Goal: Transaction & Acquisition: Purchase product/service

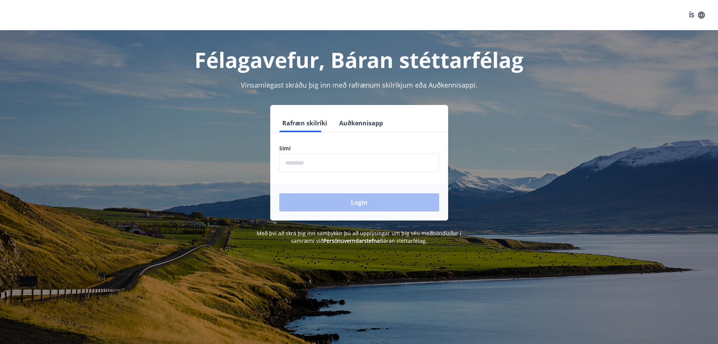
click at [322, 163] on input "phone" at bounding box center [359, 162] width 160 height 18
type input "********"
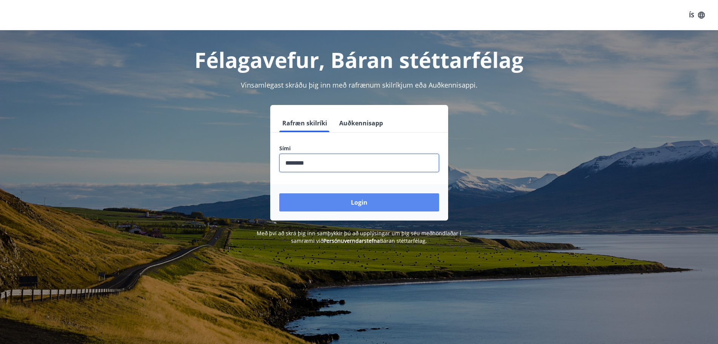
click at [323, 205] on button "Login" at bounding box center [359, 202] width 160 height 18
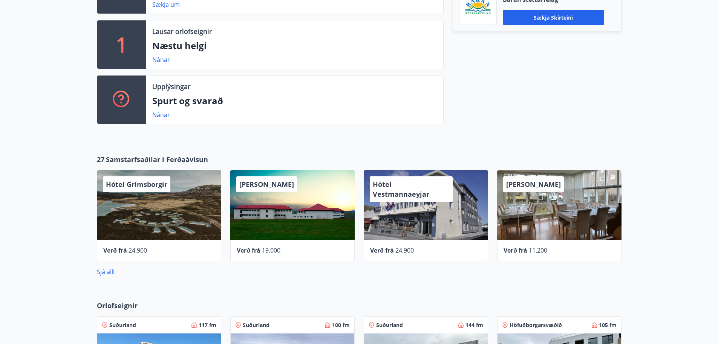
scroll to position [490, 0]
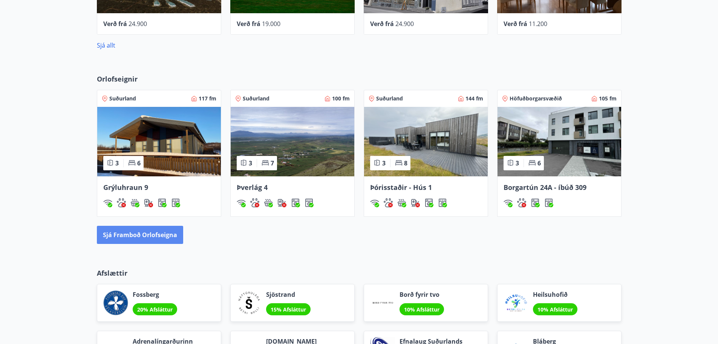
click at [131, 232] on button "Sjá framboð orlofseigna" at bounding box center [140, 235] width 86 height 18
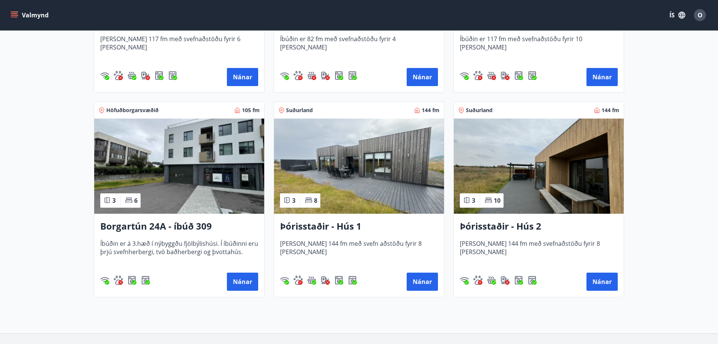
scroll to position [490, 0]
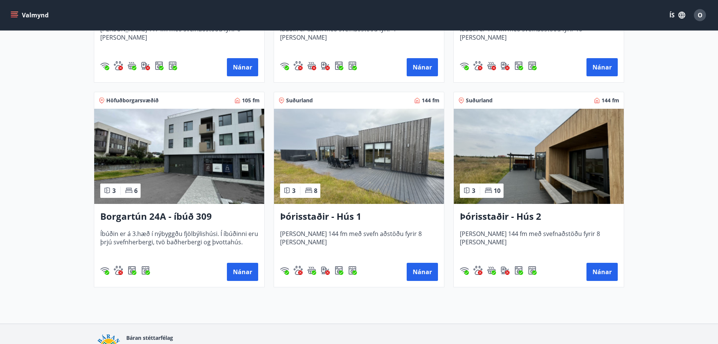
click at [374, 149] on img at bounding box center [359, 156] width 170 height 95
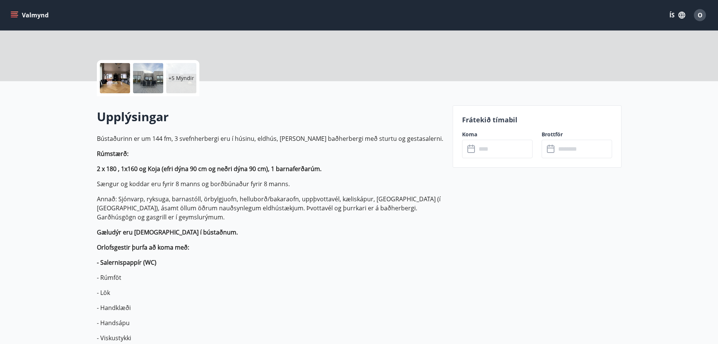
scroll to position [151, 0]
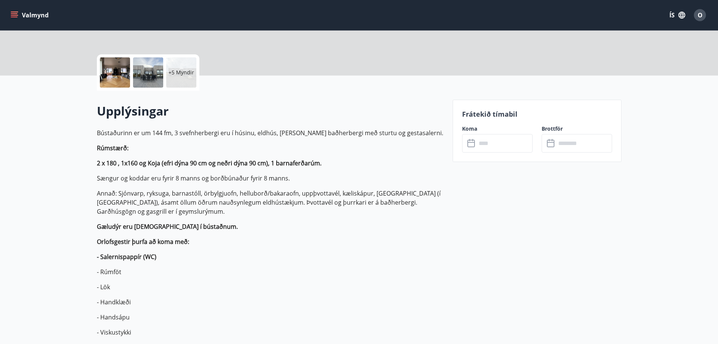
click at [495, 143] on input "text" at bounding box center [505, 143] width 56 height 18
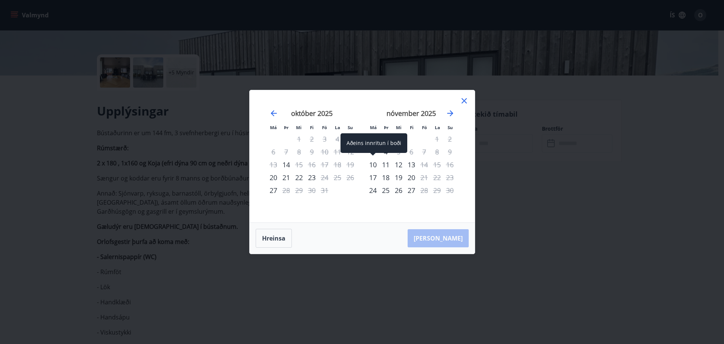
click at [371, 165] on div "10" at bounding box center [373, 164] width 13 height 13
click at [388, 165] on div "11" at bounding box center [385, 164] width 13 height 13
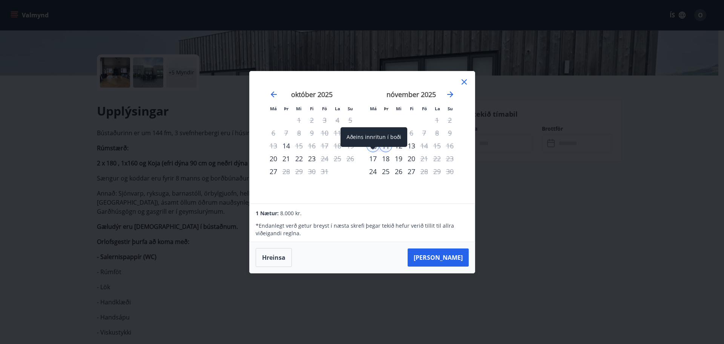
click at [400, 147] on div "Aðeins innritun í boði" at bounding box center [374, 139] width 67 height 25
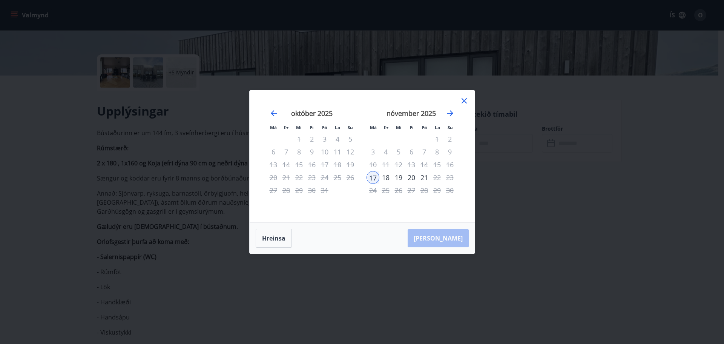
click at [399, 176] on div "19" at bounding box center [398, 177] width 13 height 13
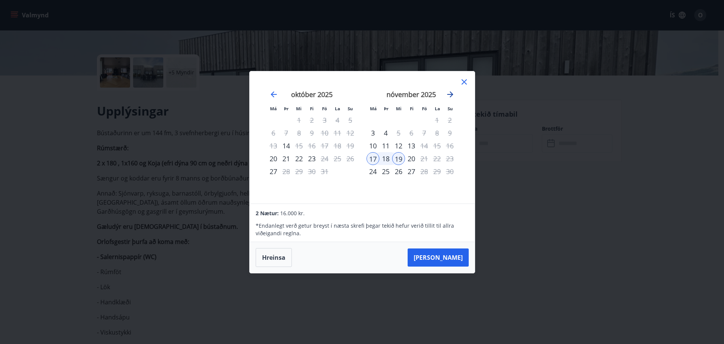
click at [451, 92] on icon "Move forward to switch to the next month." at bounding box center [450, 94] width 6 height 6
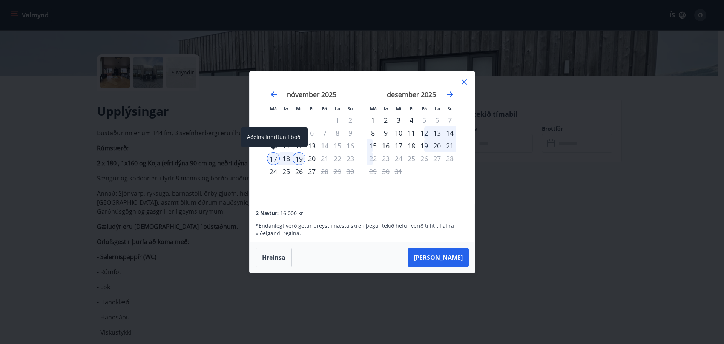
click at [272, 160] on div "17" at bounding box center [273, 158] width 13 height 13
click at [301, 158] on div "19" at bounding box center [299, 158] width 13 height 13
click at [451, 93] on icon "Move forward to switch to the next month." at bounding box center [450, 94] width 6 height 6
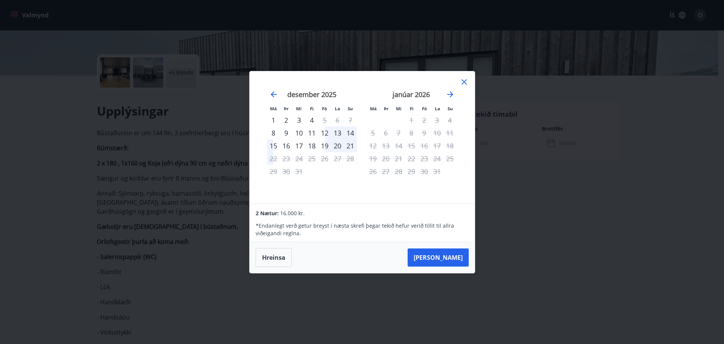
click at [464, 81] on icon at bounding box center [464, 81] width 5 height 5
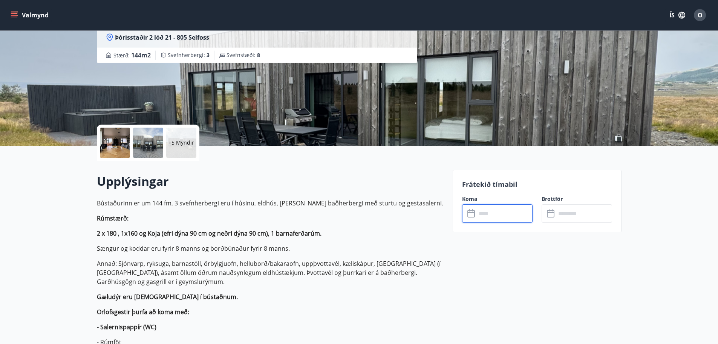
scroll to position [0, 0]
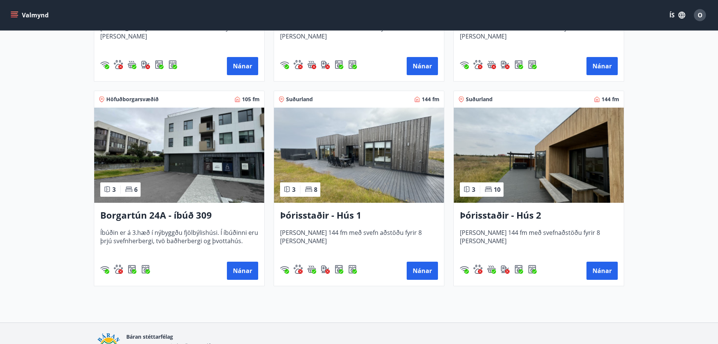
scroll to position [533, 0]
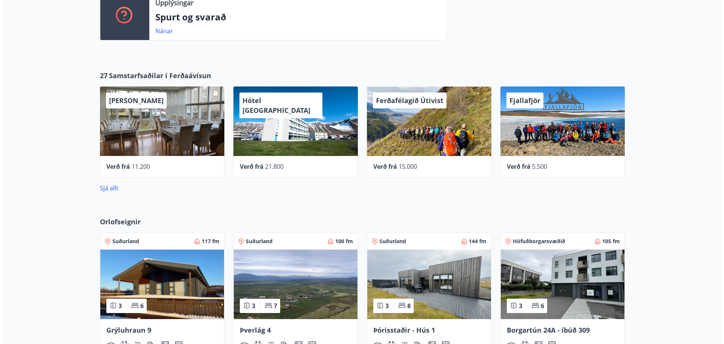
scroll to position [345, 0]
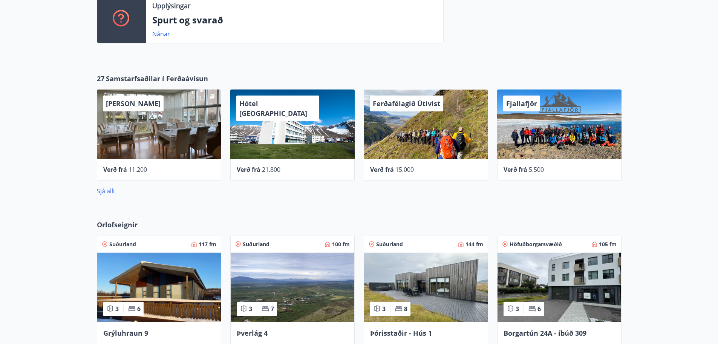
click at [156, 132] on div "Alba gistiheimili" at bounding box center [159, 123] width 124 height 69
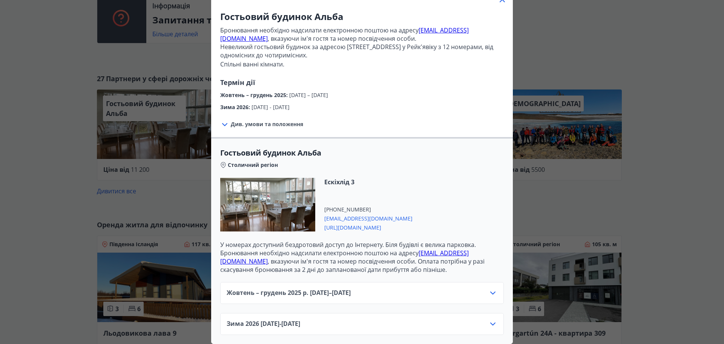
scroll to position [62, 0]
click at [611, 199] on div "Гостьовий будинок Альба Бронювання необхідно надсилати електронною поштою на ад…" at bounding box center [362, 116] width 724 height 344
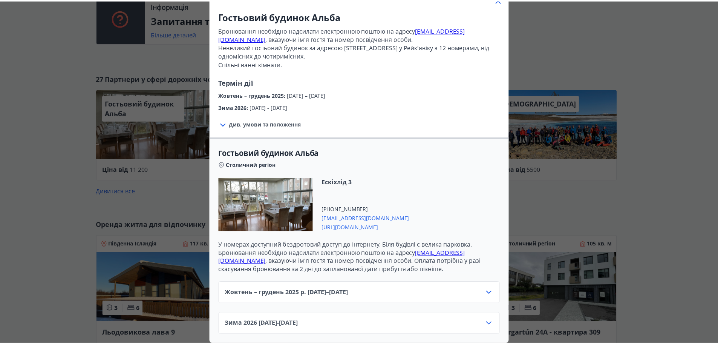
scroll to position [0, 0]
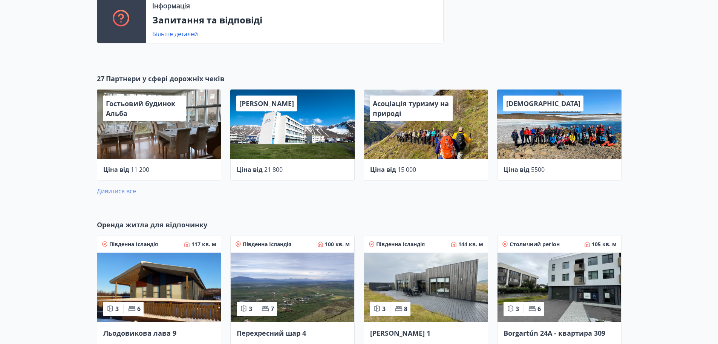
click at [116, 189] on font "Дивитися все" at bounding box center [116, 191] width 39 height 8
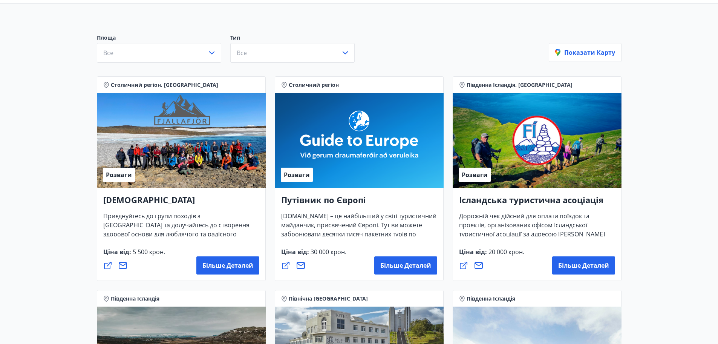
scroll to position [75, 0]
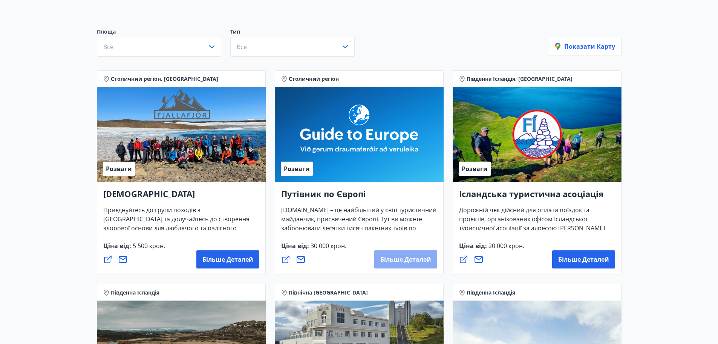
click at [397, 255] on font "Більше деталей" at bounding box center [405, 259] width 51 height 8
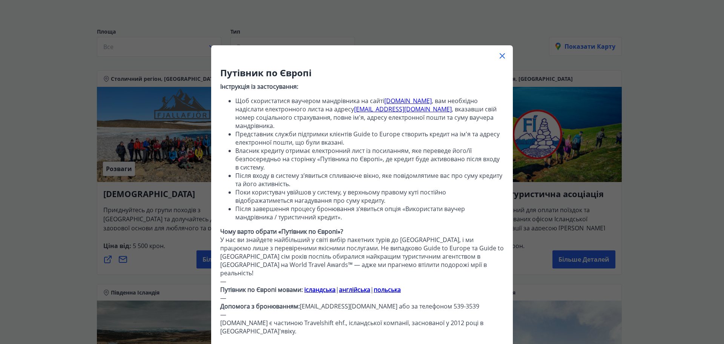
click at [498, 55] on icon at bounding box center [502, 55] width 9 height 9
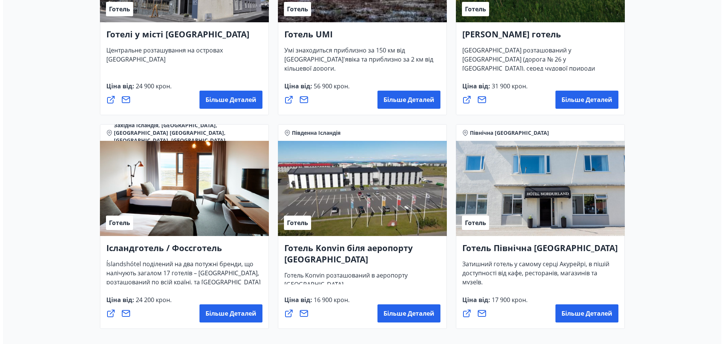
scroll to position [1735, 0]
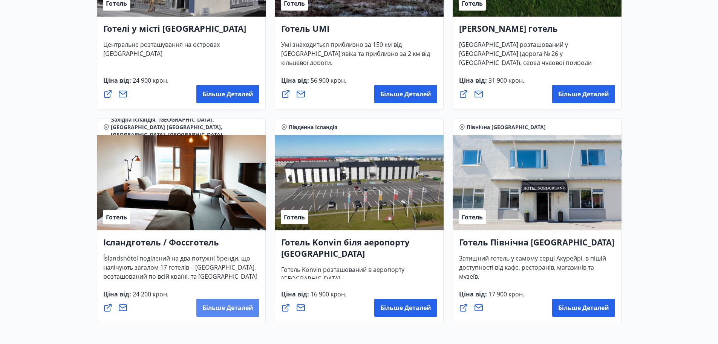
click at [238, 308] on font "Більше деталей" at bounding box center [227, 307] width 51 height 8
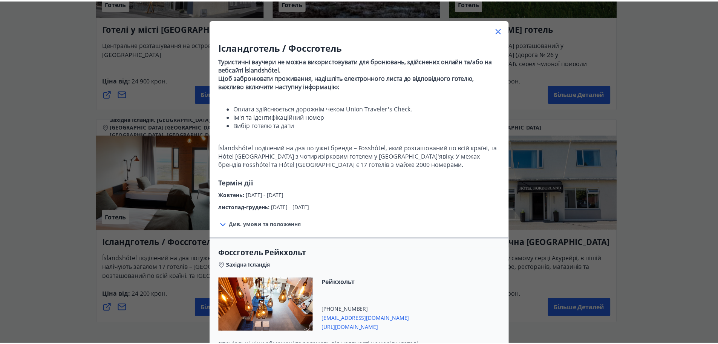
scroll to position [0, 0]
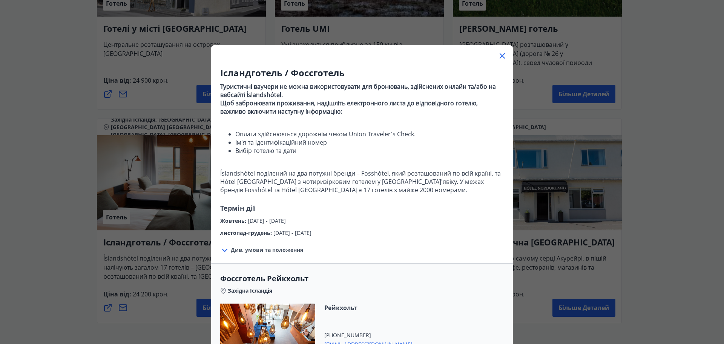
click at [501, 55] on icon at bounding box center [502, 55] width 9 height 9
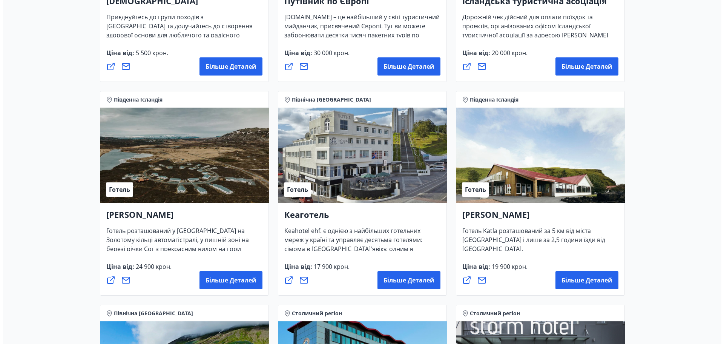
scroll to position [266, 0]
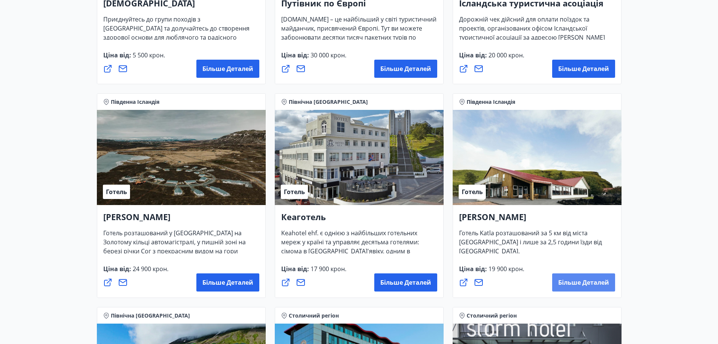
click at [577, 280] on font "Більше деталей" at bounding box center [583, 282] width 51 height 8
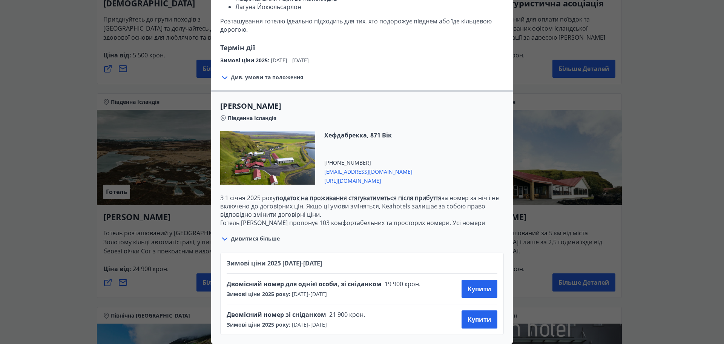
scroll to position [183, 0]
click at [481, 315] on font "Купити" at bounding box center [480, 319] width 24 height 8
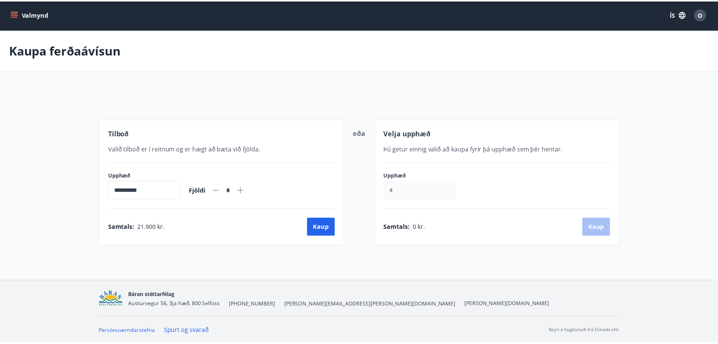
scroll to position [1, 0]
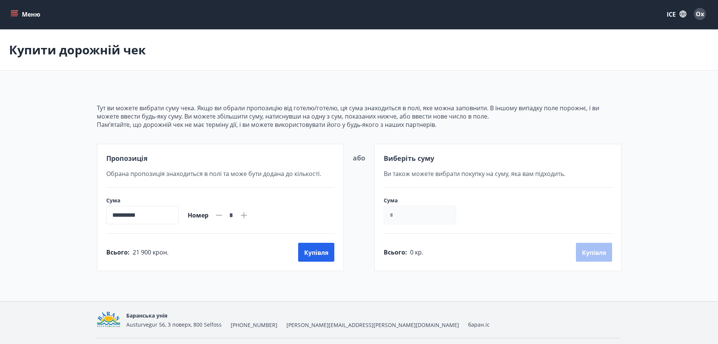
click at [247, 215] on icon at bounding box center [244, 215] width 6 height 6
click at [222, 215] on icon at bounding box center [219, 215] width 6 height 1
type input "*"
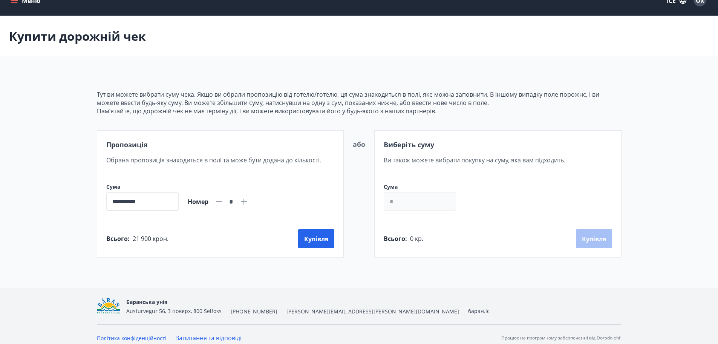
scroll to position [22, 0]
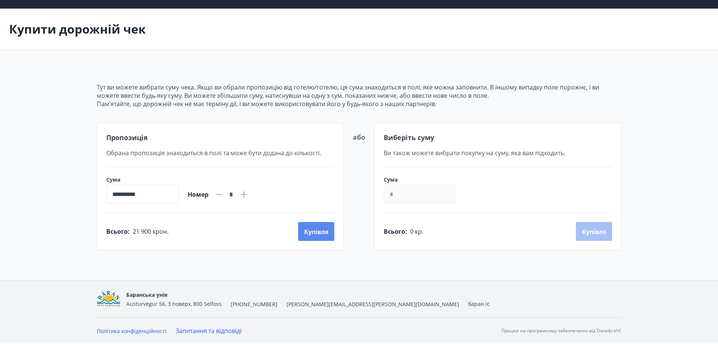
click at [314, 232] on font "Купівля" at bounding box center [316, 231] width 24 height 8
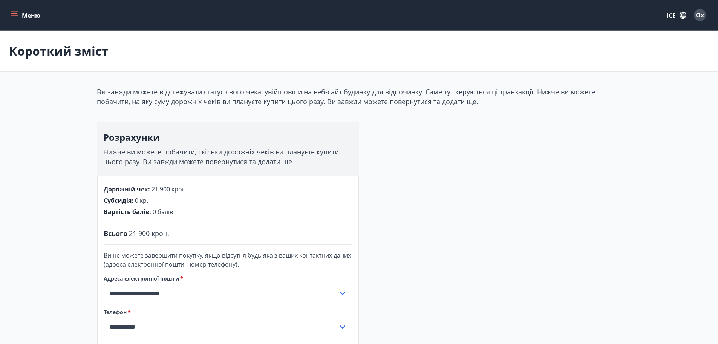
scroll to position [1, 0]
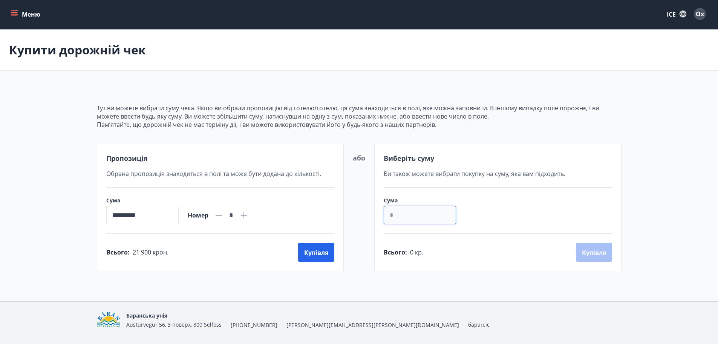
click at [401, 217] on input "*" at bounding box center [420, 215] width 72 height 18
type input "******"
click at [591, 253] on font "Купівля" at bounding box center [594, 252] width 24 height 8
